Goal: Task Accomplishment & Management: Manage account settings

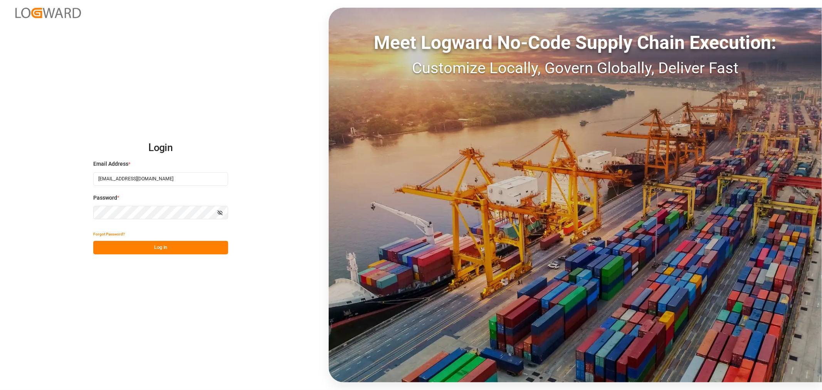
click at [156, 248] on button "Log In" at bounding box center [160, 247] width 135 height 13
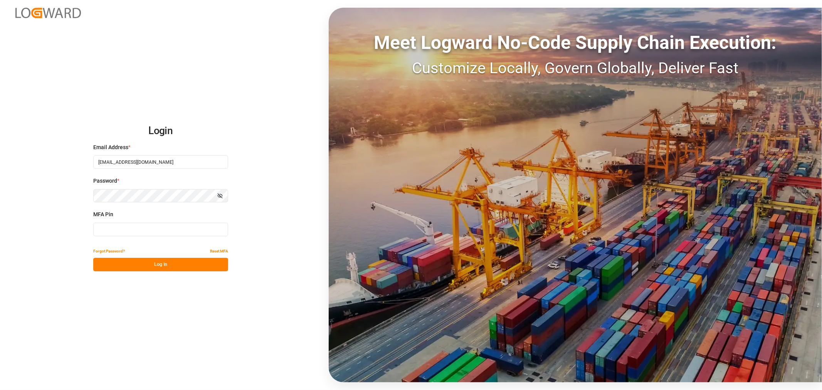
click at [131, 232] on input at bounding box center [160, 229] width 135 height 13
type input "656722"
click at [182, 268] on button "Log In" at bounding box center [160, 264] width 135 height 13
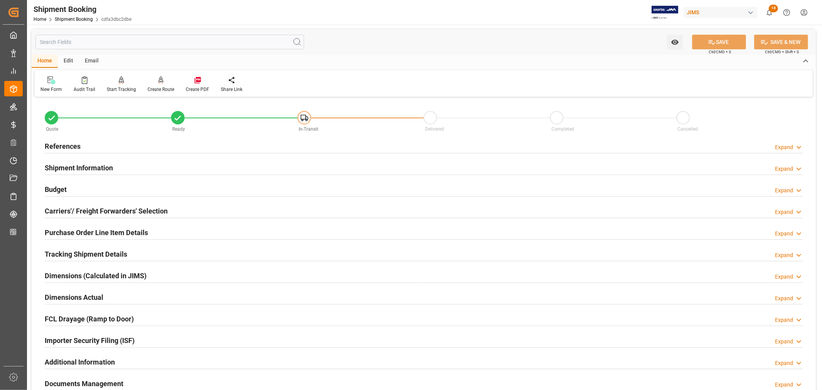
click at [806, 12] on html "Created by potrace 1.15, written by [PERSON_NAME] [DATE]-[DATE] Created by potr…" at bounding box center [411, 195] width 822 height 390
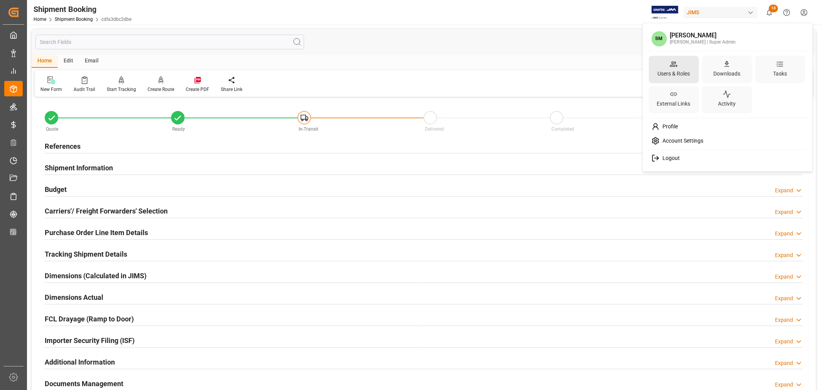
click at [672, 71] on div "Users & Roles" at bounding box center [673, 73] width 35 height 11
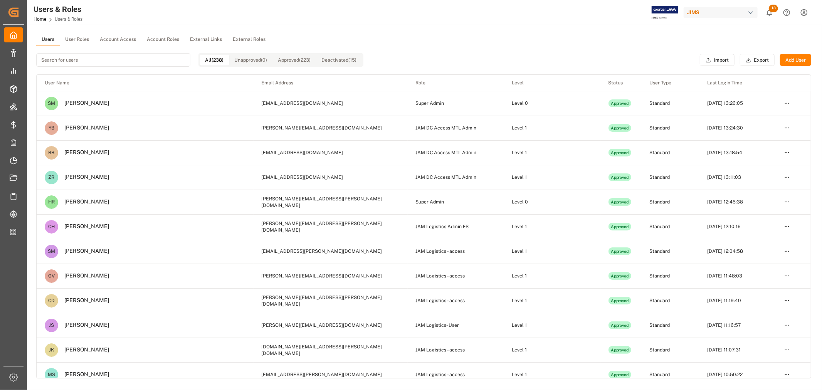
click at [74, 37] on button "User Roles" at bounding box center [77, 40] width 35 height 12
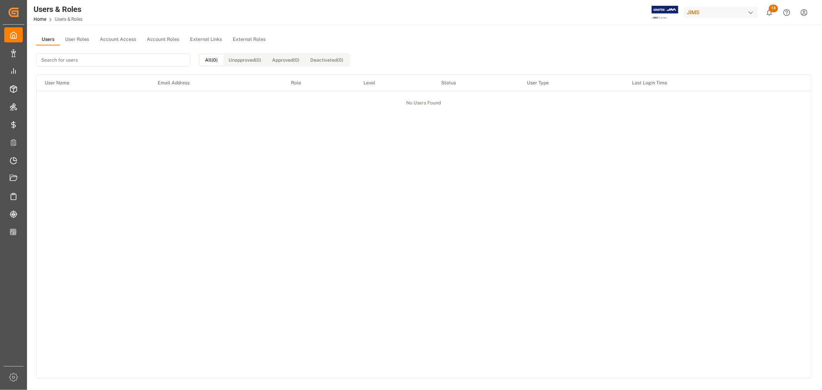
click at [45, 41] on button "Users" at bounding box center [47, 40] width 23 height 12
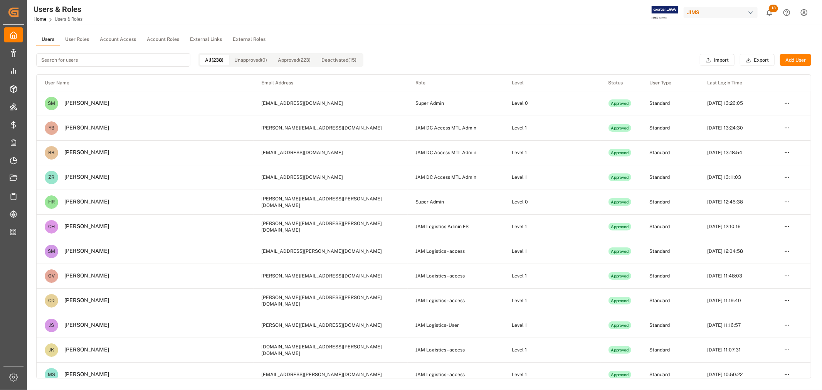
click at [799, 59] on button "Add User" at bounding box center [795, 60] width 31 height 12
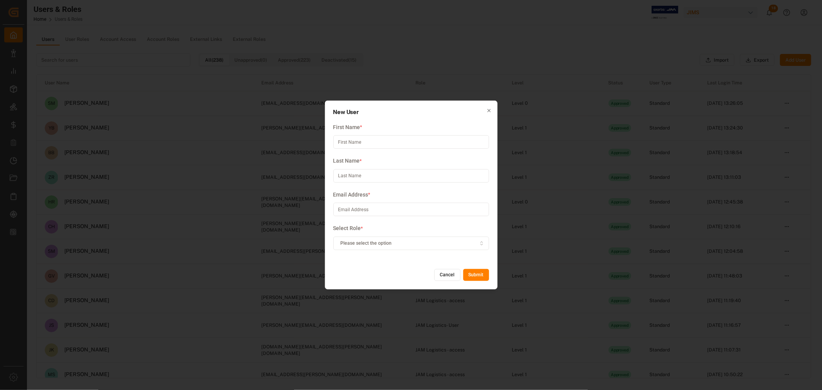
click at [364, 143] on input at bounding box center [411, 141] width 156 height 13
type input "Logistics"
click at [349, 176] on input at bounding box center [411, 175] width 156 height 13
type input "Helpdesk"
click at [343, 210] on input at bounding box center [411, 209] width 156 height 13
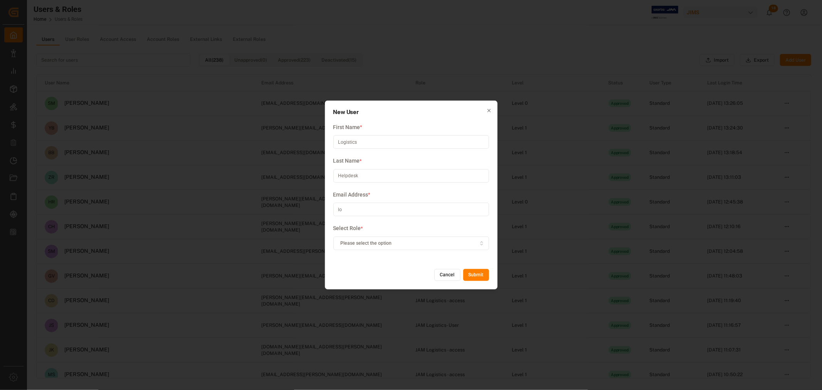
type input "l"
click at [482, 243] on icon "button" at bounding box center [481, 243] width 5 height 7
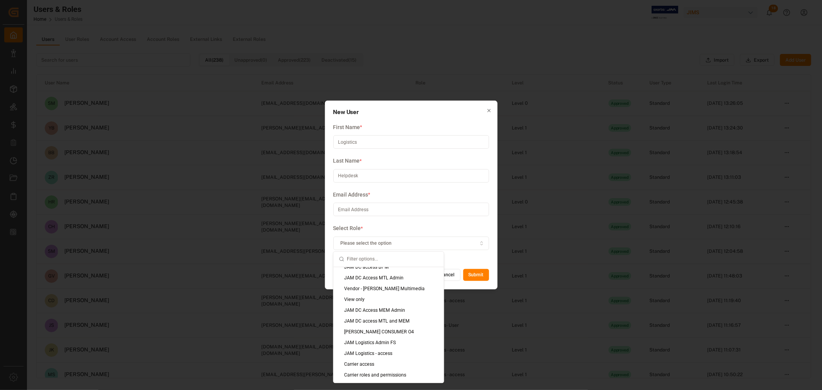
scroll to position [385, 0]
click at [363, 339] on div "JAM Logistics - access" at bounding box center [388, 340] width 110 height 11
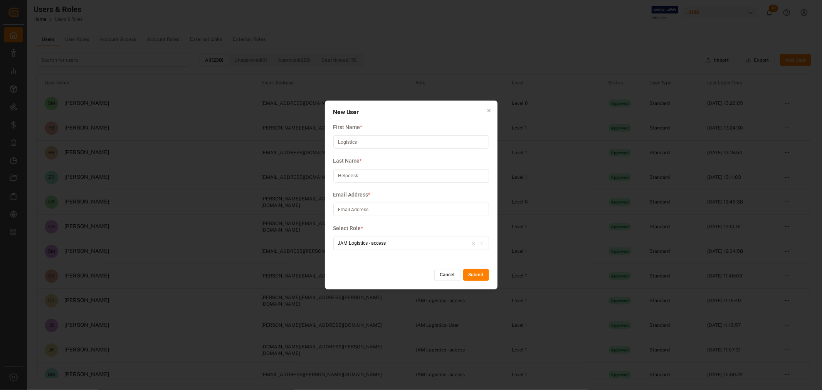
click at [356, 207] on input at bounding box center [411, 209] width 156 height 13
paste input "[EMAIL_ADDRESS][DOMAIN_NAME]"
click at [338, 209] on input "[EMAIL_ADDRESS][DOMAIN_NAME]" at bounding box center [411, 209] width 156 height 13
type input "[EMAIL_ADDRESS][DOMAIN_NAME]"
click at [482, 276] on button "Submit" at bounding box center [476, 275] width 26 height 12
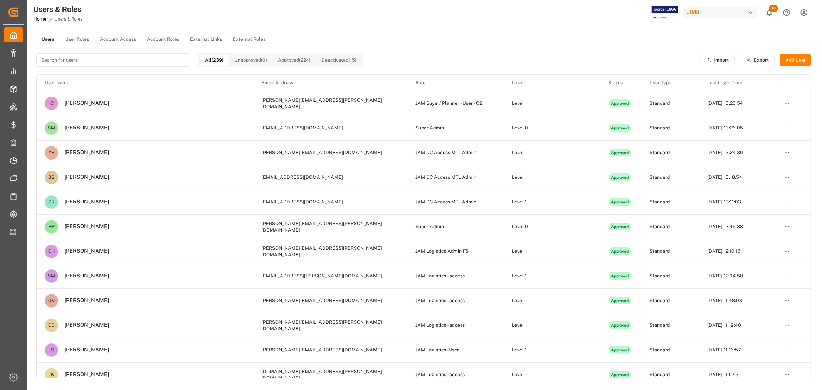
click at [803, 13] on html "Created by potrace 1.15, written by [PERSON_NAME] [DATE]-[DATE] Created by potr…" at bounding box center [411, 195] width 822 height 390
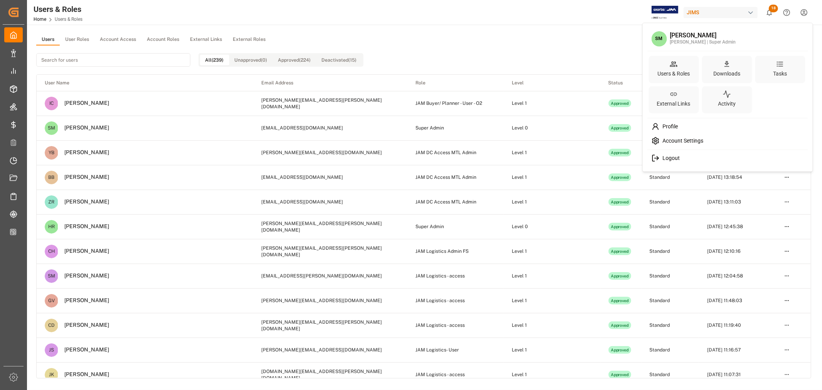
click at [502, 21] on html "Created by potrace 1.15, written by [PERSON_NAME] [DATE]-[DATE] Created by potr…" at bounding box center [411, 195] width 822 height 390
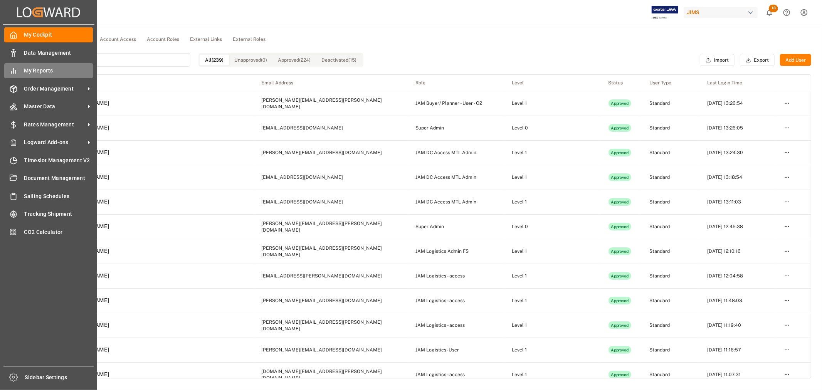
click at [39, 70] on span "My Reports" at bounding box center [58, 71] width 69 height 8
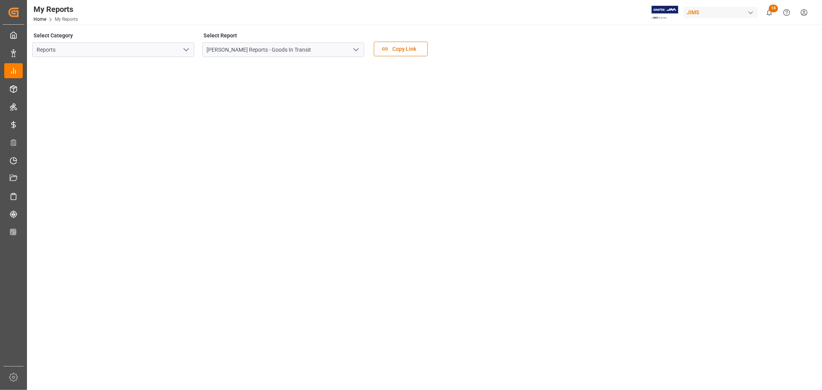
click at [804, 13] on html "Created by potrace 1.15, written by [PERSON_NAME] [DATE]-[DATE] Created by potr…" at bounding box center [411, 195] width 822 height 390
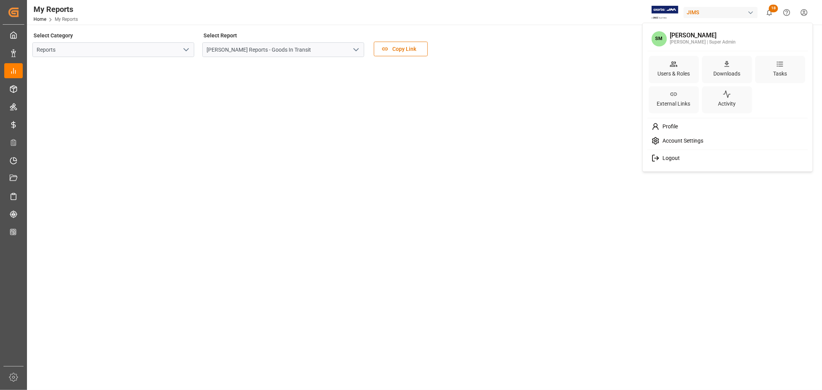
click at [669, 159] on span "Logout" at bounding box center [669, 158] width 20 height 7
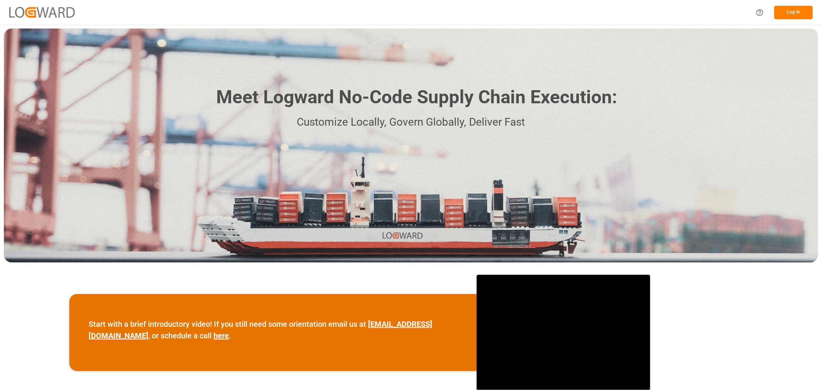
click at [797, 13] on button "Log In" at bounding box center [793, 12] width 39 height 13
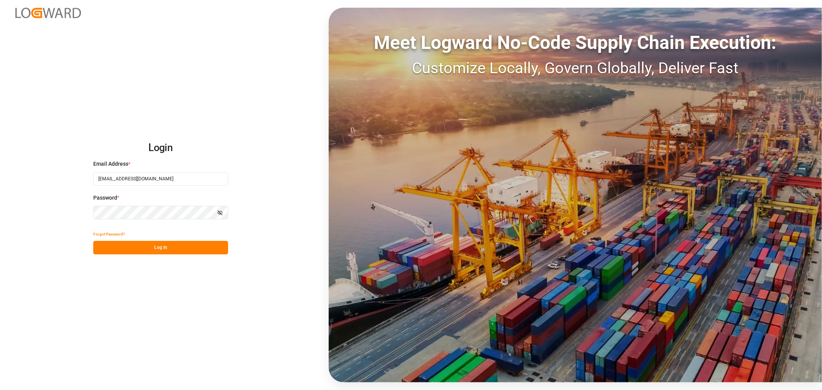
click at [135, 179] on input "[EMAIL_ADDRESS][DOMAIN_NAME]" at bounding box center [160, 178] width 135 height 13
paste input "logisticshelpdesk"
type input "[EMAIL_ADDRESS][DOMAIN_NAME]"
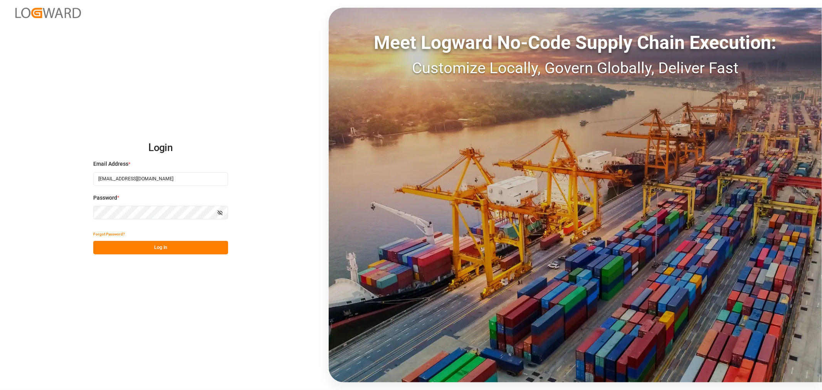
click at [77, 212] on div "Login Email Address * logisticshelpdesk@jamindustries.com Password * Show passw…" at bounding box center [411, 195] width 822 height 390
click at [257, 215] on div "Login Email Address * logisticshelpdesk@jamindustries.com Password * Show passw…" at bounding box center [411, 195] width 822 height 390
click at [161, 247] on button "Log In" at bounding box center [160, 247] width 135 height 13
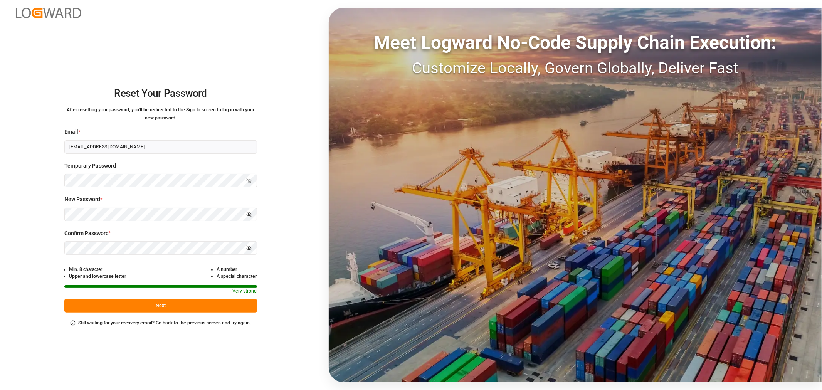
click at [249, 213] on icon "button" at bounding box center [249, 214] width 3 height 2
click at [249, 247] on icon "button" at bounding box center [248, 247] width 5 height 5
click at [161, 307] on button "Next" at bounding box center [160, 305] width 193 height 13
